Goal: Transaction & Acquisition: Book appointment/travel/reservation

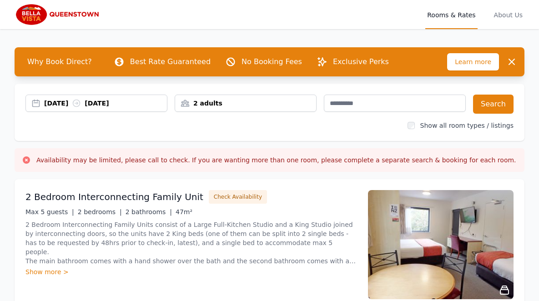
click at [229, 99] on div "2 adults" at bounding box center [245, 103] width 141 height 9
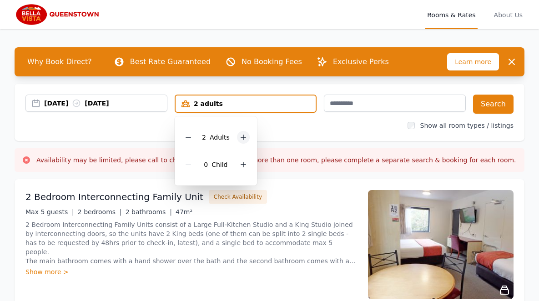
click at [241, 141] on div at bounding box center [243, 137] width 13 height 13
click at [512, 107] on button "Search" at bounding box center [493, 104] width 40 height 19
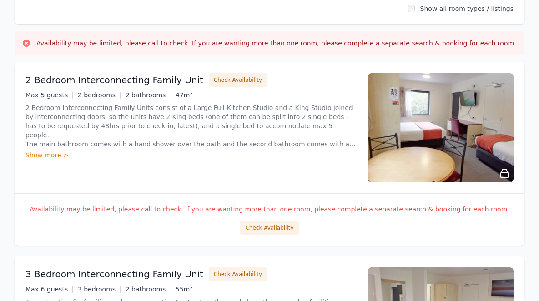
scroll to position [116, 0]
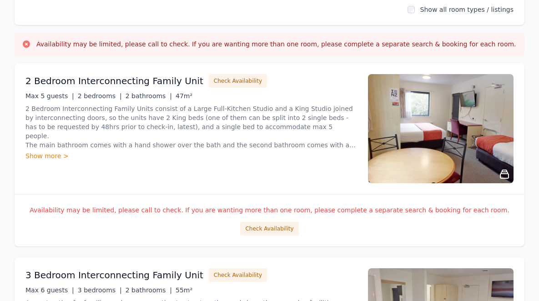
click at [121, 84] on h3 "2 Bedroom Interconnecting Family Unit" at bounding box center [114, 81] width 178 height 13
click at [42, 156] on div "Show more >" at bounding box center [191, 155] width 332 height 9
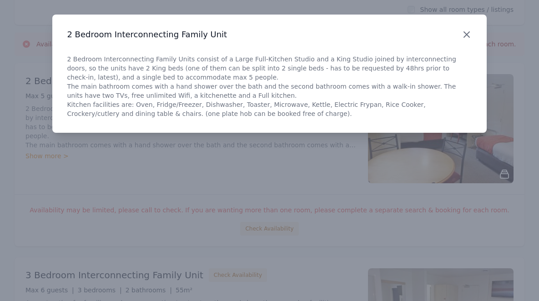
click at [470, 34] on icon "button" at bounding box center [466, 34] width 11 height 11
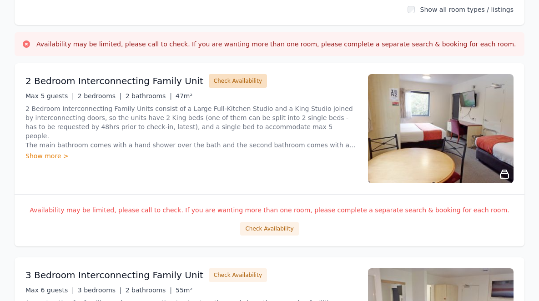
click at [218, 78] on button "Check Availability" at bounding box center [238, 81] width 58 height 14
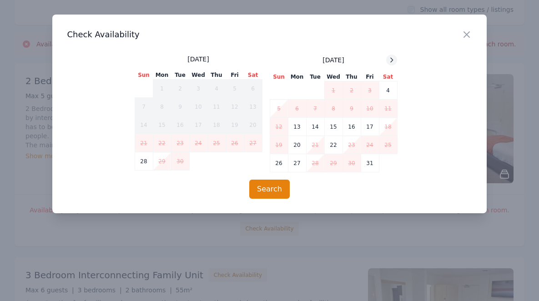
click at [392, 59] on icon at bounding box center [392, 60] width 2 height 4
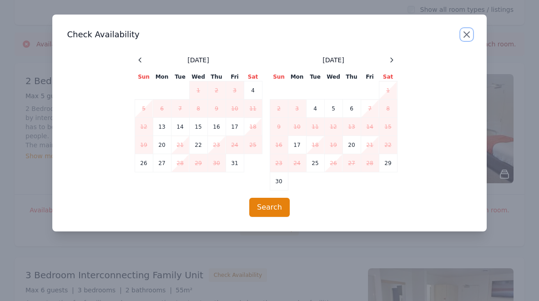
click at [470, 35] on icon "button" at bounding box center [466, 34] width 11 height 11
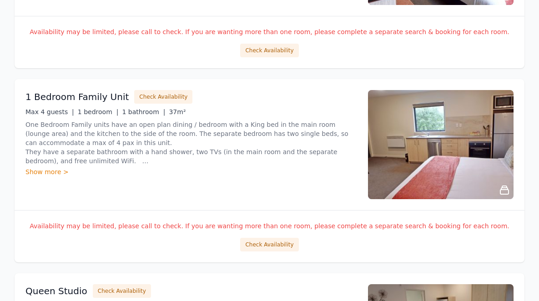
scroll to position [1268, 0]
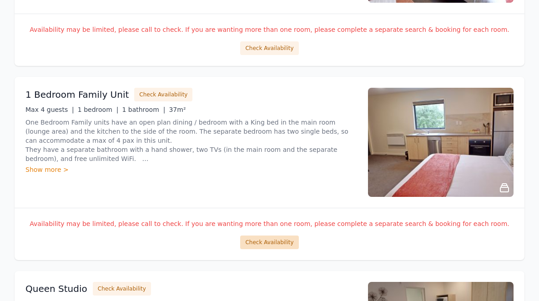
click at [281, 240] on button "Check Availability" at bounding box center [269, 243] width 58 height 14
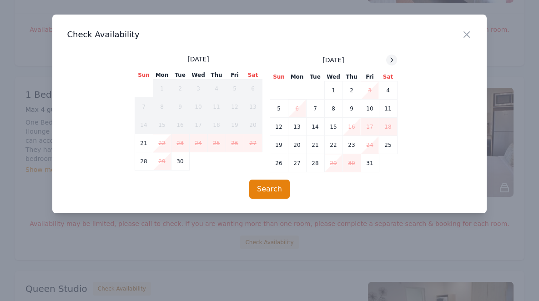
click at [396, 59] on div at bounding box center [391, 60] width 11 height 11
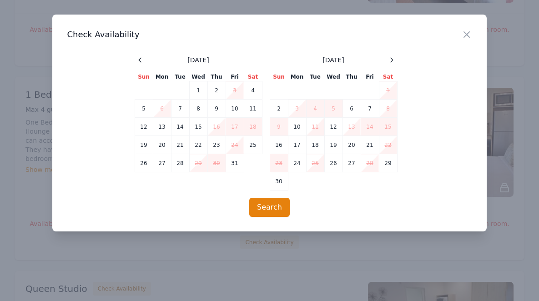
click at [475, 33] on div "Close" at bounding box center [473, 29] width 25 height 29
click at [466, 37] on icon "button" at bounding box center [466, 34] width 11 height 11
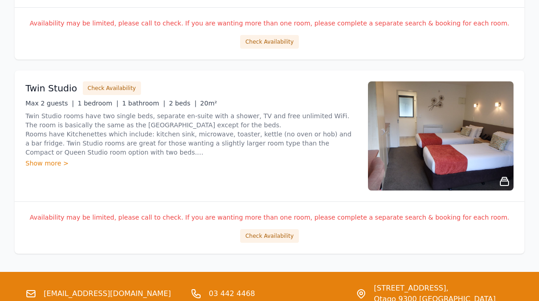
scroll to position [1667, 0]
